Goal: Information Seeking & Learning: Learn about a topic

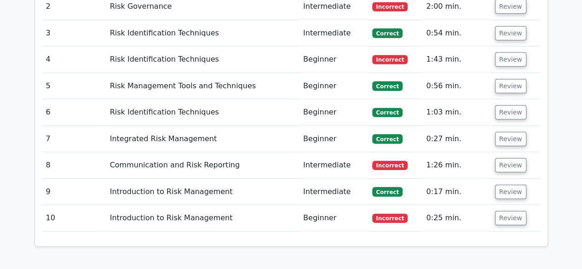
scroll to position [1466, 0]
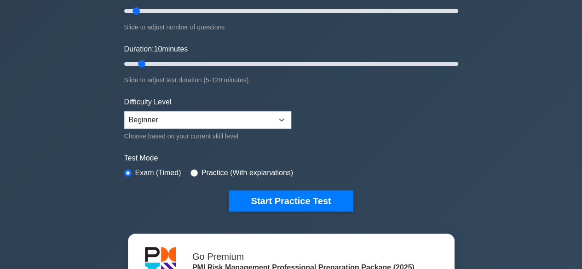
scroll to position [138, 0]
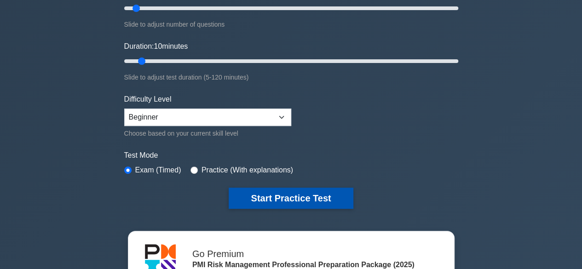
click at [262, 197] on button "Start Practice Test" at bounding box center [291, 198] width 124 height 21
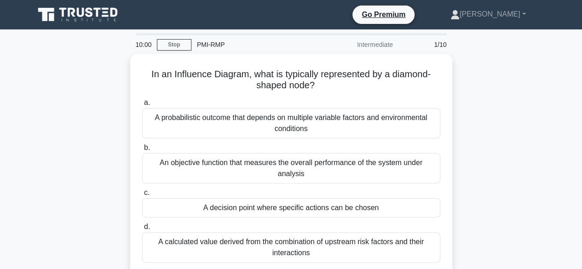
scroll to position [1909, 0]
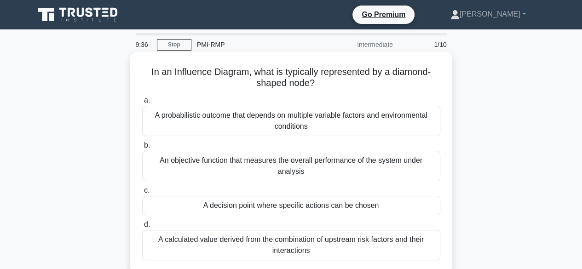
click at [328, 197] on div "A decision point where specific actions can be chosen" at bounding box center [291, 205] width 298 height 19
click at [142, 194] on input "c. A decision point where specific actions can be chosen" at bounding box center [142, 191] width 0 height 6
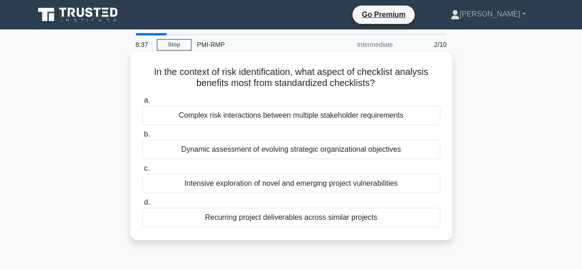
click at [399, 120] on div "Complex risk interactions between multiple stakeholder requirements" at bounding box center [291, 115] width 298 height 19
click at [142, 104] on input "a. Complex risk interactions between multiple stakeholder requirements" at bounding box center [142, 101] width 0 height 6
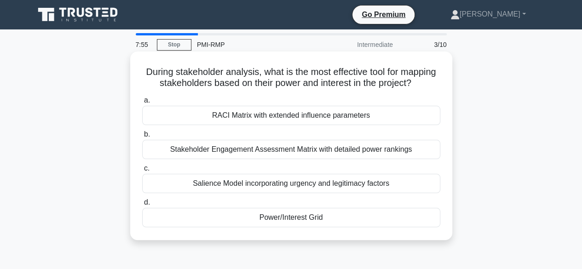
click at [390, 159] on div "Stakeholder Engagement Assessment Matrix with detailed power rankings" at bounding box center [291, 149] width 298 height 19
click at [142, 138] on input "b. Stakeholder Engagement Assessment Matrix with detailed power rankings" at bounding box center [142, 135] width 0 height 6
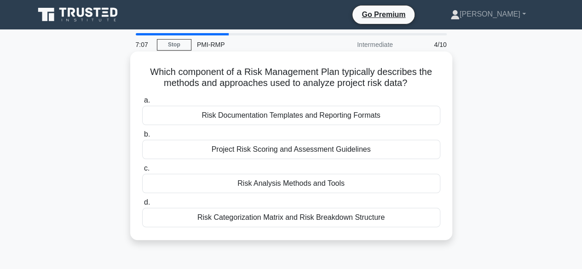
click at [370, 221] on div "Risk Categorization Matrix and Risk Breakdown Structure" at bounding box center [291, 217] width 298 height 19
click at [142, 206] on input "d. Risk Categorization Matrix and Risk Breakdown Structure" at bounding box center [142, 203] width 0 height 6
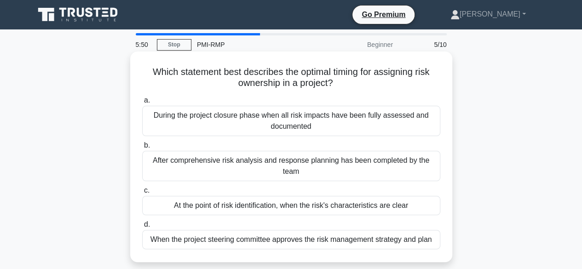
click at [411, 166] on div "After comprehensive risk analysis and response planning has been completed by t…" at bounding box center [291, 166] width 298 height 30
click at [142, 149] on input "b. After comprehensive risk analysis and response planning has been completed b…" at bounding box center [142, 146] width 0 height 6
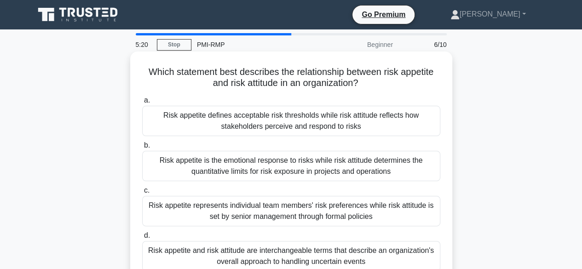
click at [358, 120] on div "Risk appetite defines acceptable risk thresholds while risk attitude reflects h…" at bounding box center [291, 121] width 298 height 30
click at [142, 104] on input "a. Risk appetite defines acceptable risk thresholds while risk attitude reflect…" at bounding box center [142, 101] width 0 height 6
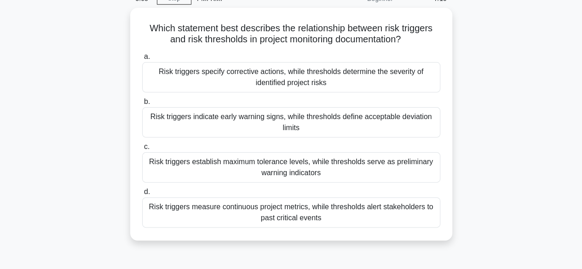
scroll to position [0, 0]
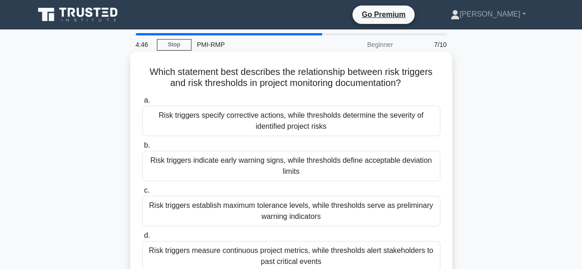
click at [389, 167] on div "Risk triggers indicate early warning signs, while thresholds define acceptable …" at bounding box center [291, 166] width 298 height 30
click at [142, 149] on input "b. Risk triggers indicate early warning signs, while thresholds define acceptab…" at bounding box center [142, 146] width 0 height 6
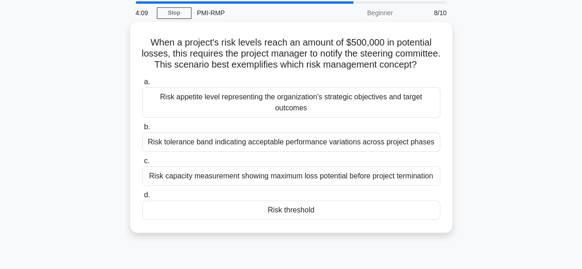
scroll to position [46, 0]
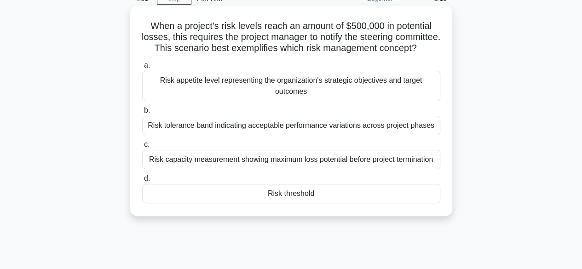
click at [399, 203] on div "Risk threshold" at bounding box center [291, 193] width 298 height 19
click at [142, 182] on input "d. Risk threshold" at bounding box center [142, 179] width 0 height 6
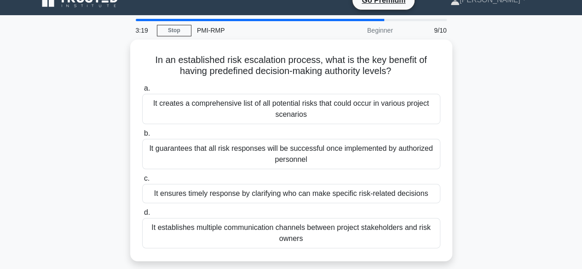
scroll to position [0, 0]
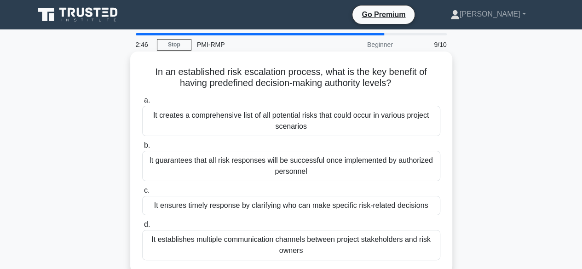
click at [402, 205] on div "It ensures timely response by clarifying who can make specific risk-related dec…" at bounding box center [291, 205] width 298 height 19
click at [142, 194] on input "c. It ensures timely response by clarifying who can make specific risk-related …" at bounding box center [142, 191] width 0 height 6
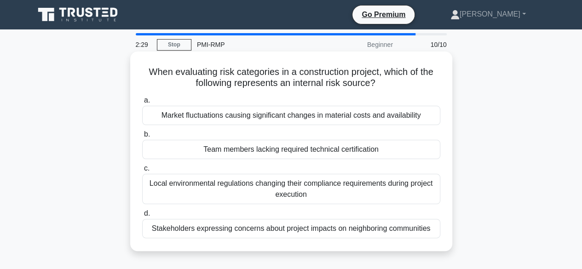
click at [411, 152] on div "Team members lacking required technical certification" at bounding box center [291, 149] width 298 height 19
click at [142, 138] on input "b. Team members lacking required technical certification" at bounding box center [142, 135] width 0 height 6
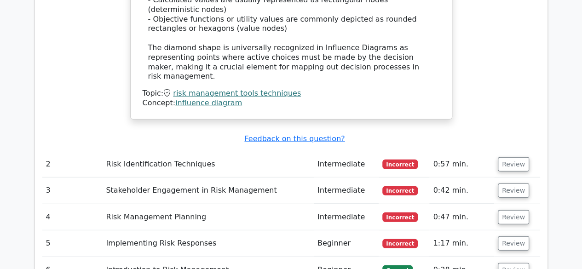
scroll to position [1197, 0]
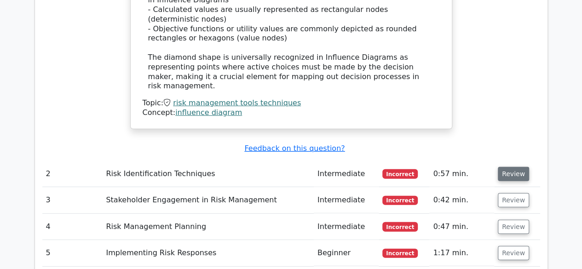
click at [513, 167] on button "Review" at bounding box center [513, 174] width 31 height 14
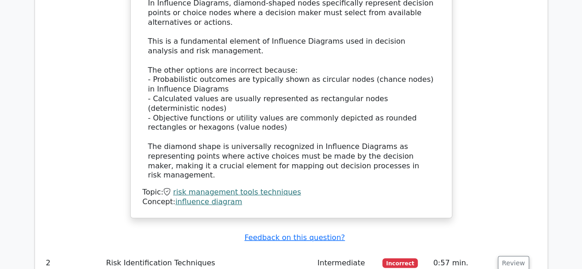
scroll to position [1151, 0]
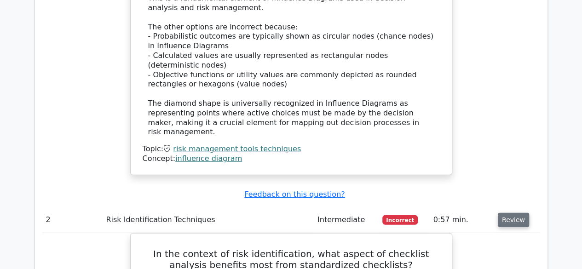
click at [508, 213] on button "Review" at bounding box center [513, 220] width 31 height 14
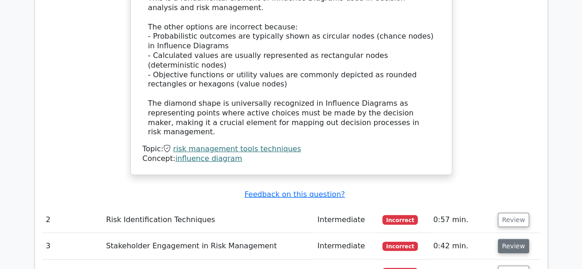
click at [507, 239] on button "Review" at bounding box center [513, 246] width 31 height 14
click at [508, 239] on button "Review" at bounding box center [513, 246] width 31 height 14
click at [505, 239] on button "Review" at bounding box center [513, 246] width 31 height 14
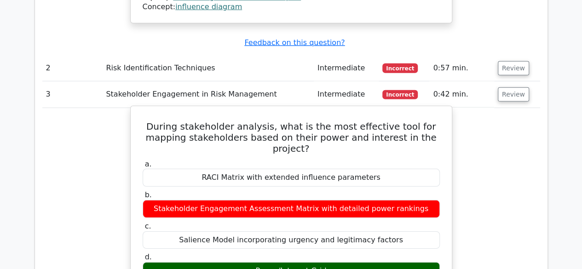
scroll to position [1289, 0]
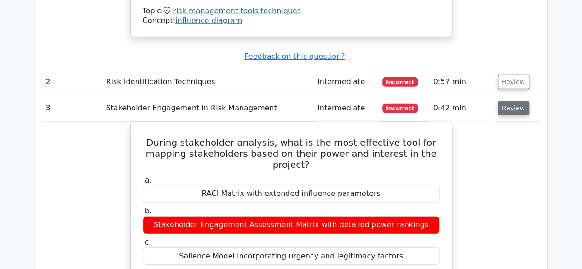
click at [504, 101] on button "Review" at bounding box center [513, 108] width 31 height 14
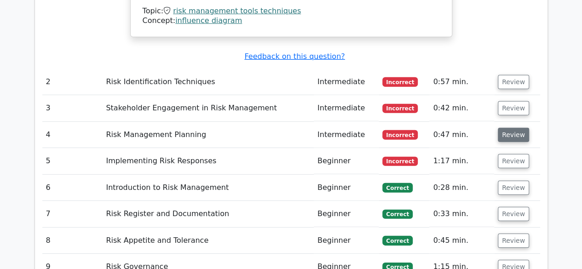
click at [505, 128] on button "Review" at bounding box center [513, 135] width 31 height 14
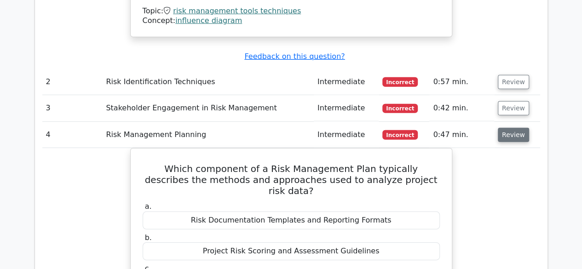
click at [510, 128] on button "Review" at bounding box center [513, 135] width 31 height 14
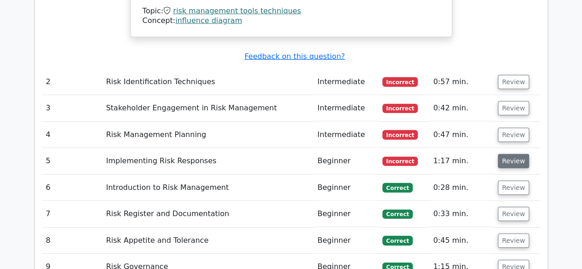
click at [510, 154] on button "Review" at bounding box center [513, 161] width 31 height 14
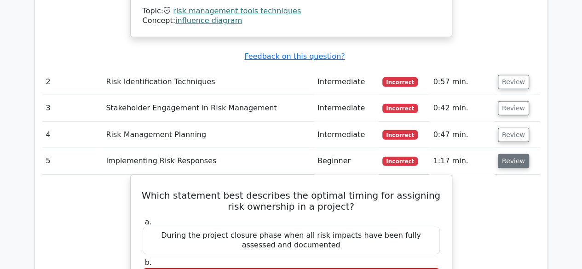
click at [514, 154] on button "Review" at bounding box center [513, 161] width 31 height 14
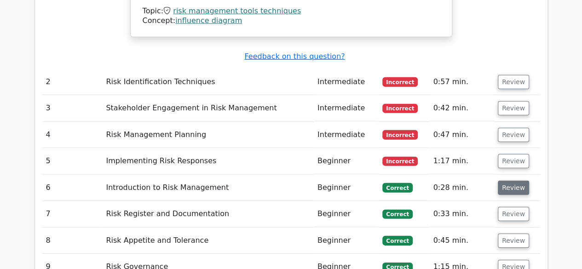
click at [513, 181] on button "Review" at bounding box center [513, 188] width 31 height 14
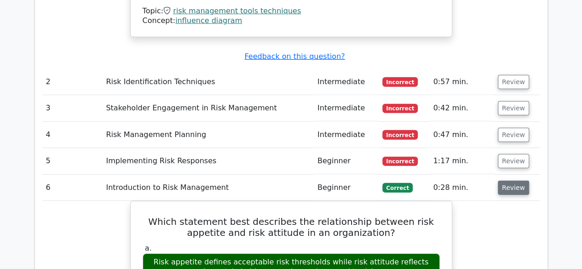
click at [513, 181] on button "Review" at bounding box center [513, 188] width 31 height 14
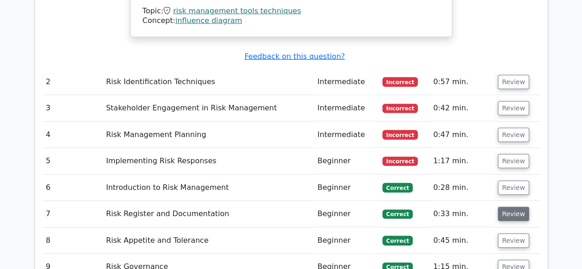
click at [513, 207] on button "Review" at bounding box center [513, 214] width 31 height 14
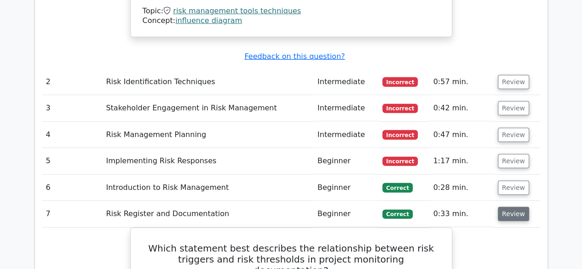
click at [513, 207] on button "Review" at bounding box center [513, 214] width 31 height 14
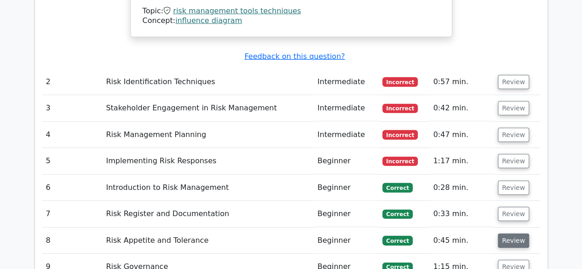
click at [507, 234] on button "Review" at bounding box center [513, 241] width 31 height 14
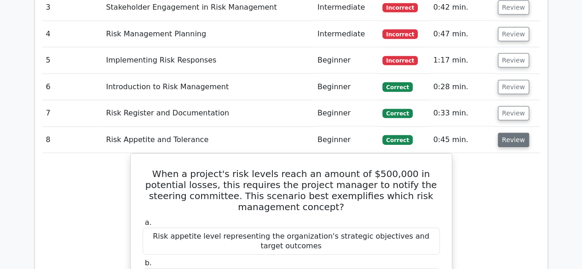
scroll to position [1381, 0]
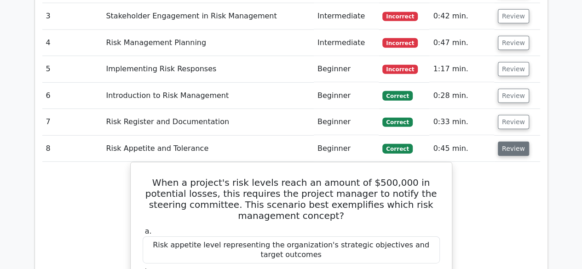
click at [510, 142] on button "Review" at bounding box center [513, 149] width 31 height 14
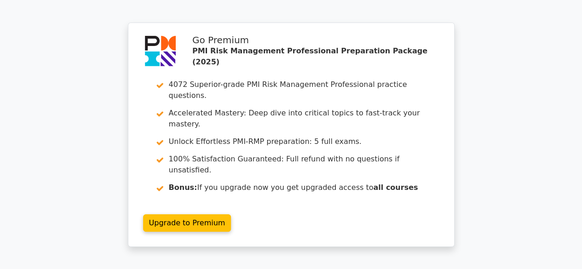
scroll to position [1611, 0]
